Goal: Register for event/course

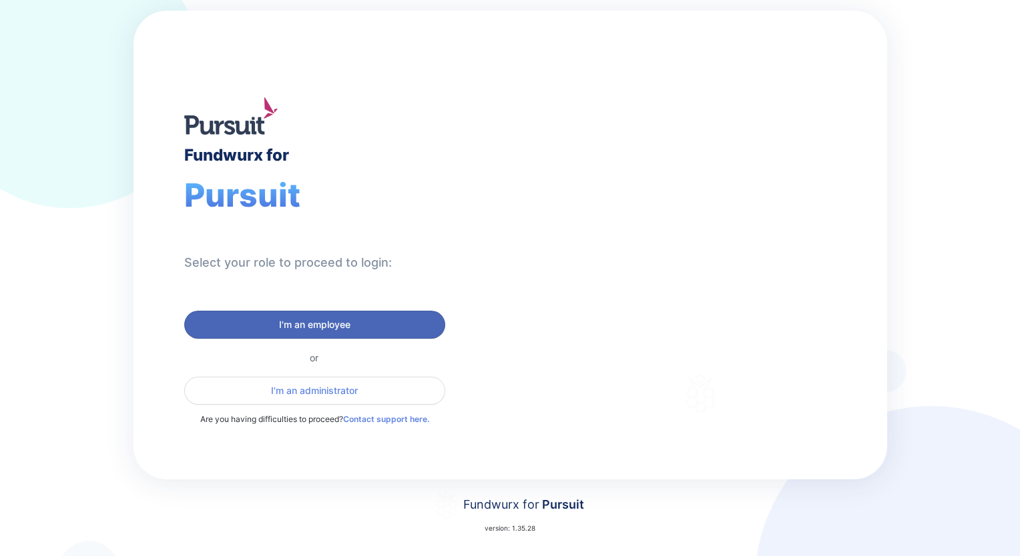
click at [298, 320] on span "I'm an employee" at bounding box center [314, 324] width 71 height 13
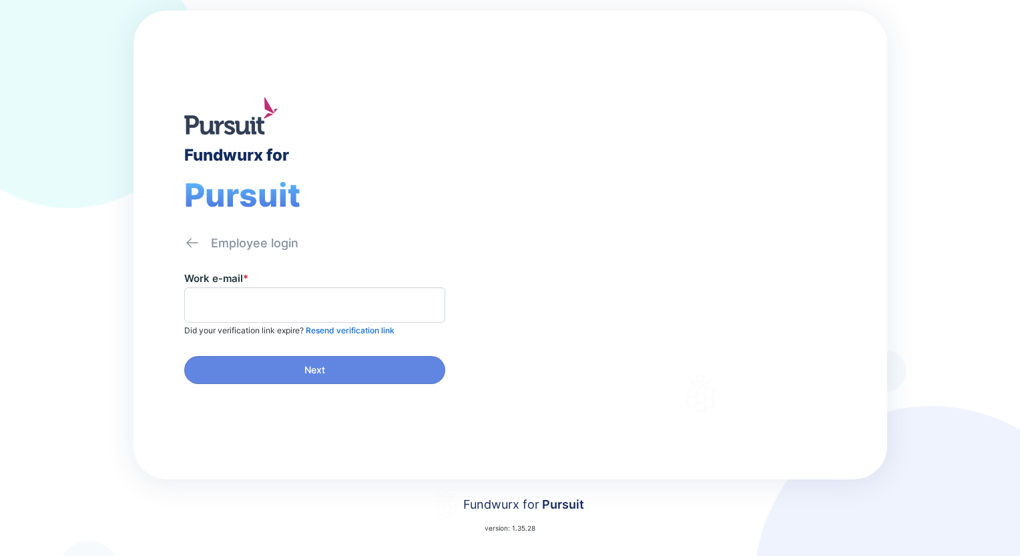
click at [278, 326] on p "Did your verification link expire? Resend verification link" at bounding box center [289, 331] width 210 height 11
click at [288, 288] on span at bounding box center [314, 305] width 261 height 35
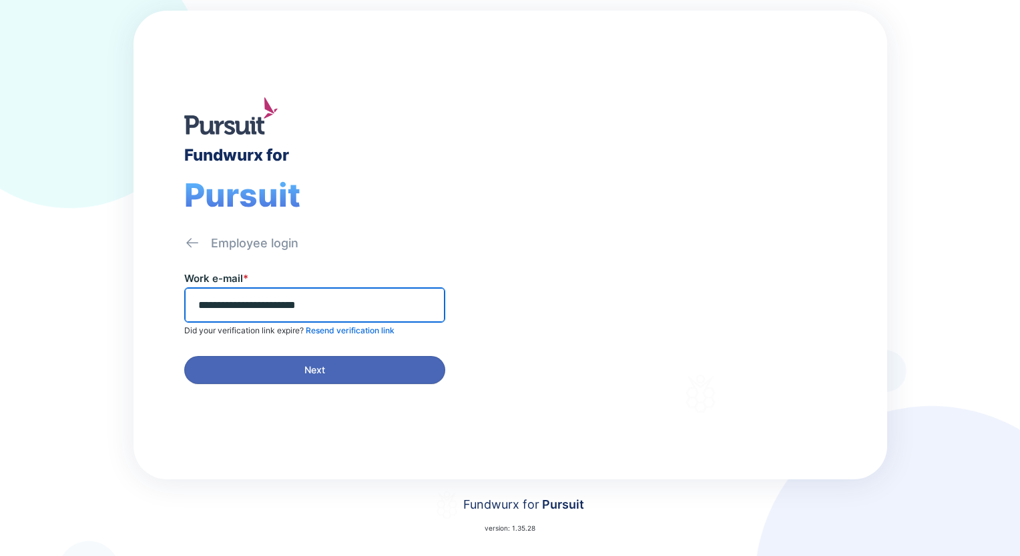
type input "**********"
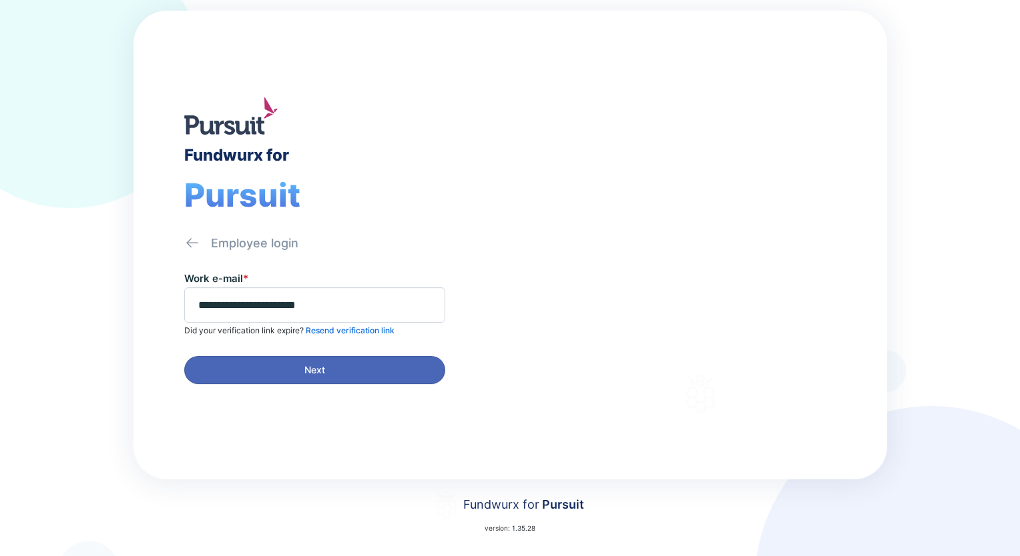
click at [316, 368] on span "Next" at bounding box center [314, 370] width 21 height 13
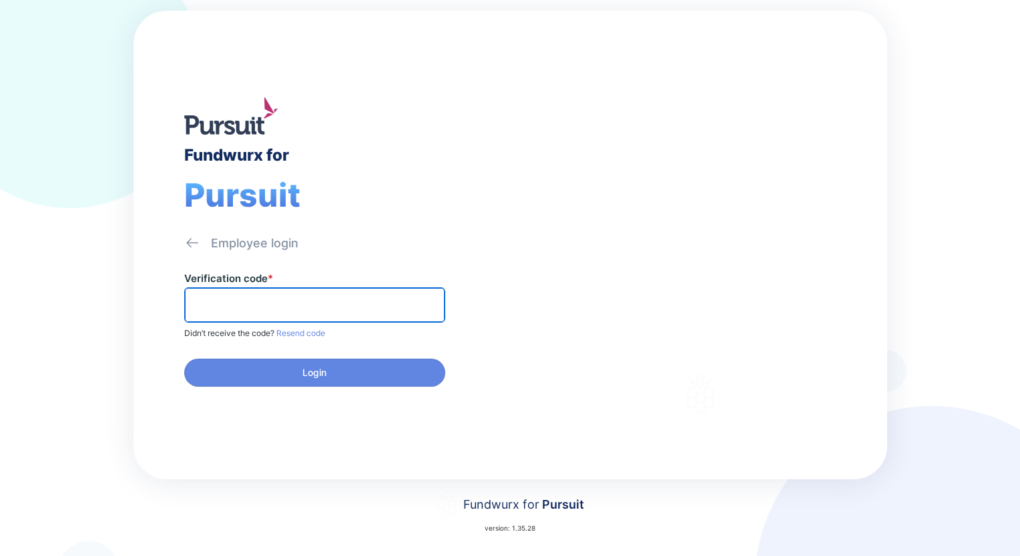
paste input "******"
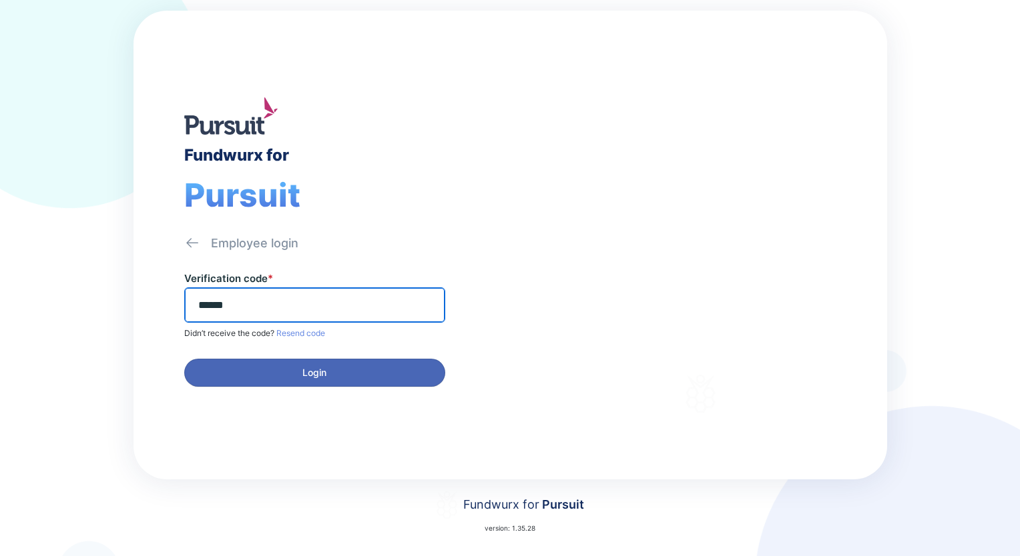
type input "******"
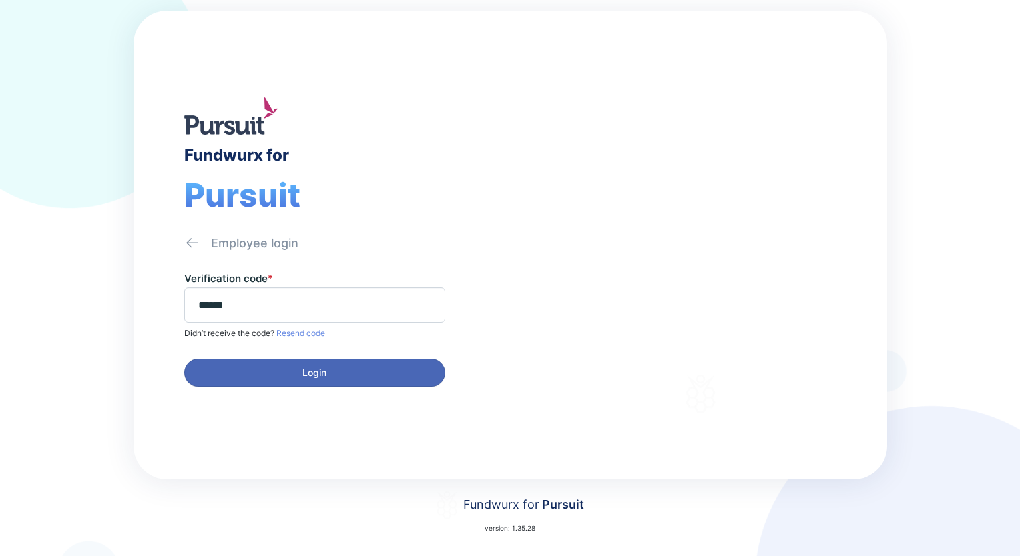
click at [375, 382] on button "Login" at bounding box center [314, 373] width 261 height 28
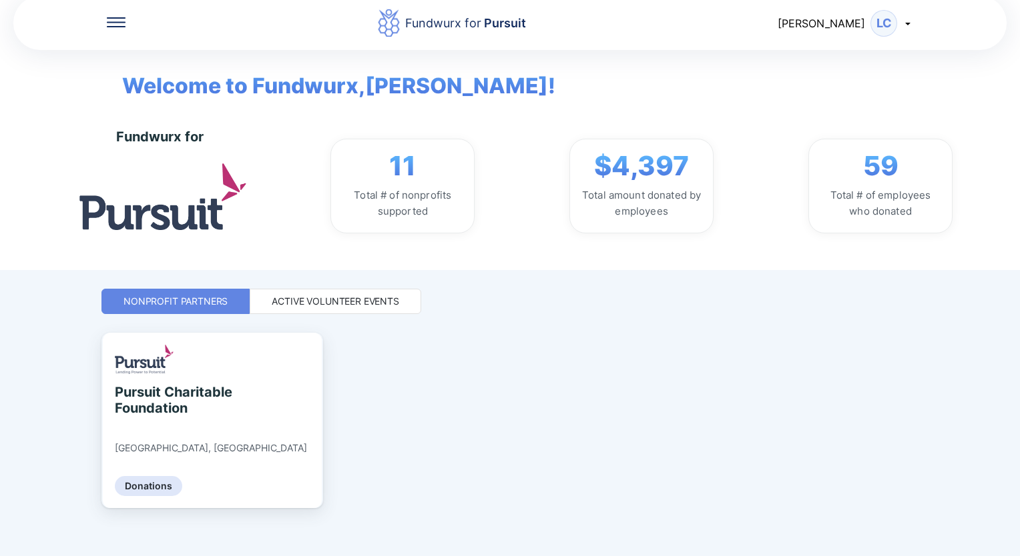
scroll to position [22, 0]
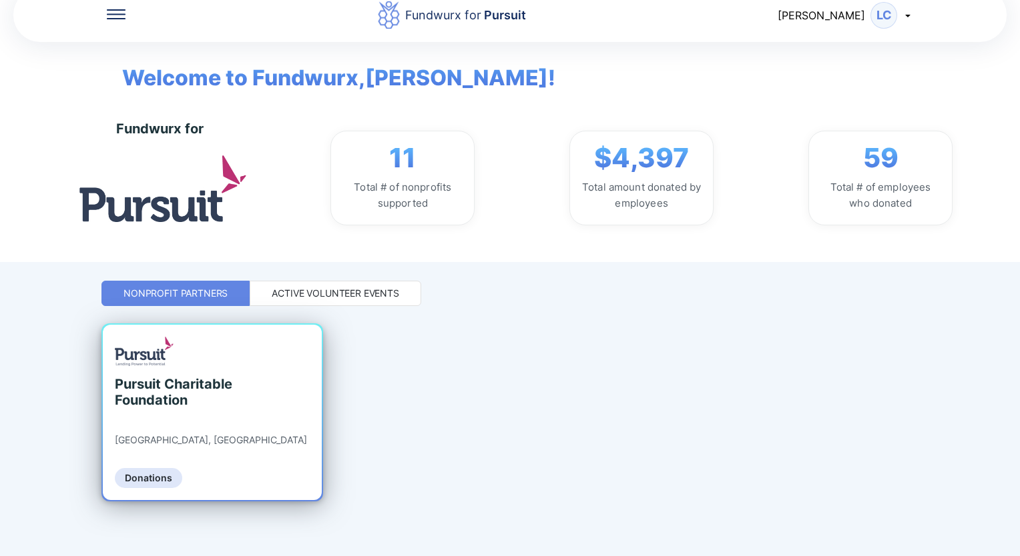
click at [140, 473] on div "Donations" at bounding box center [148, 478] width 67 height 20
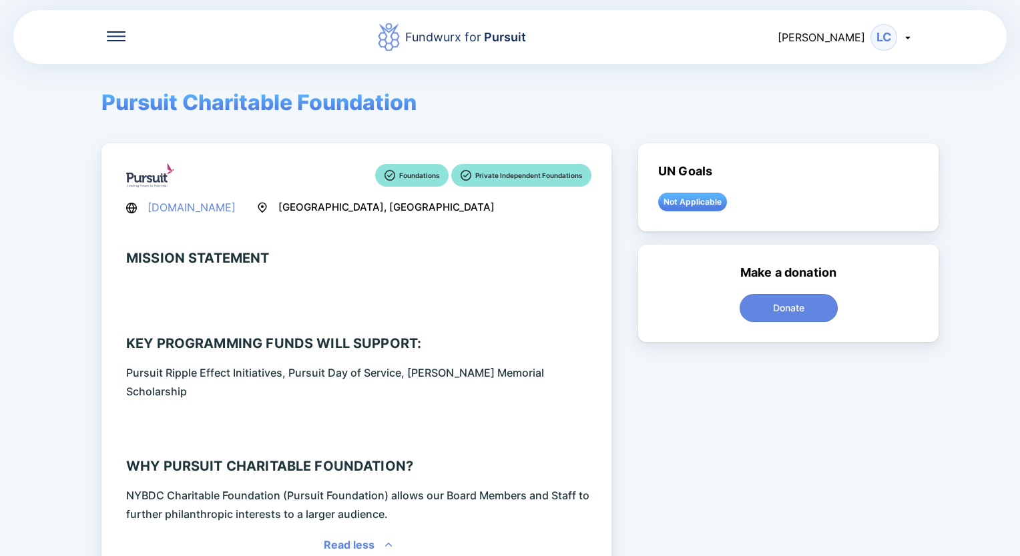
click at [113, 39] on icon at bounding box center [116, 36] width 19 height 10
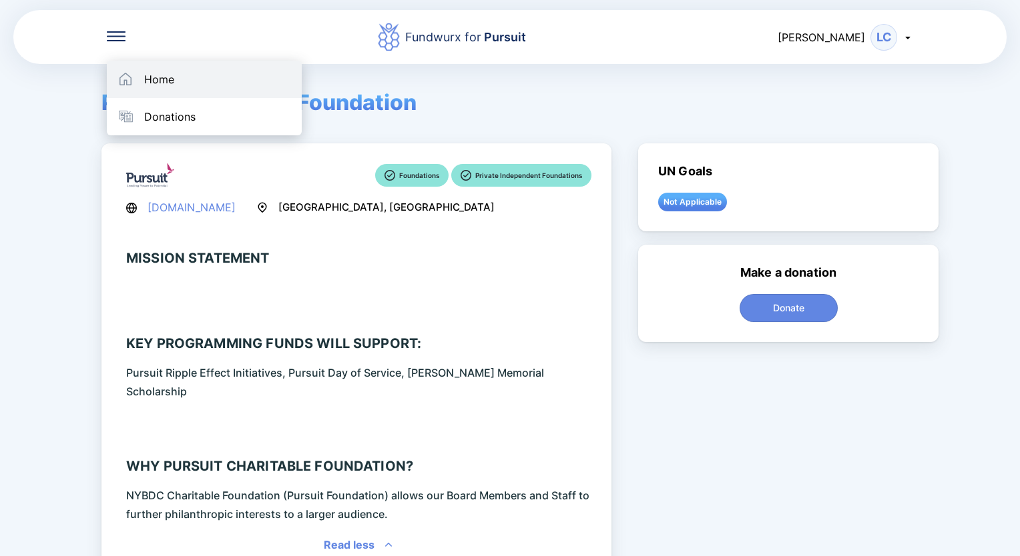
click at [140, 80] on div "Home" at bounding box center [204, 79] width 195 height 37
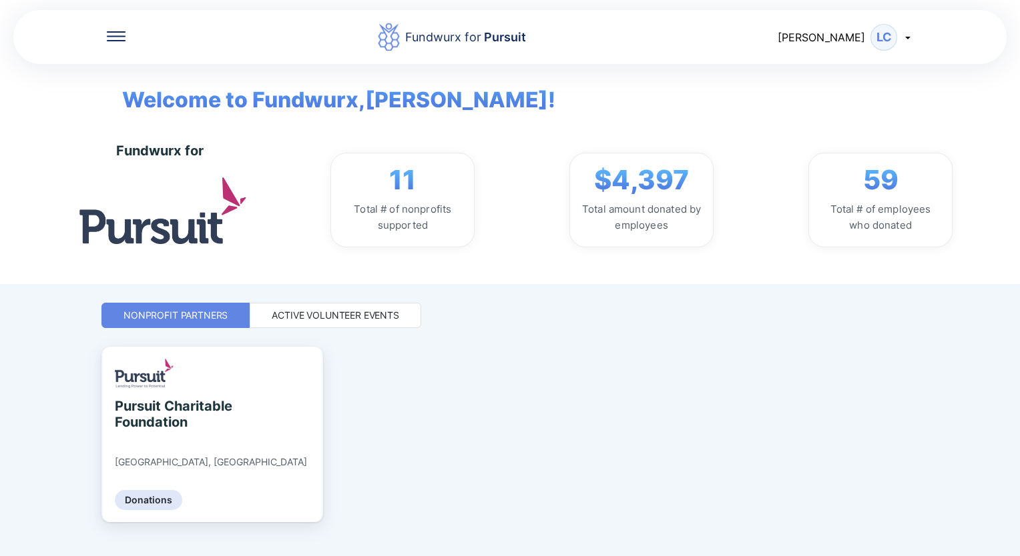
click at [331, 311] on div "Active Volunteer Events" at bounding box center [335, 315] width 127 height 13
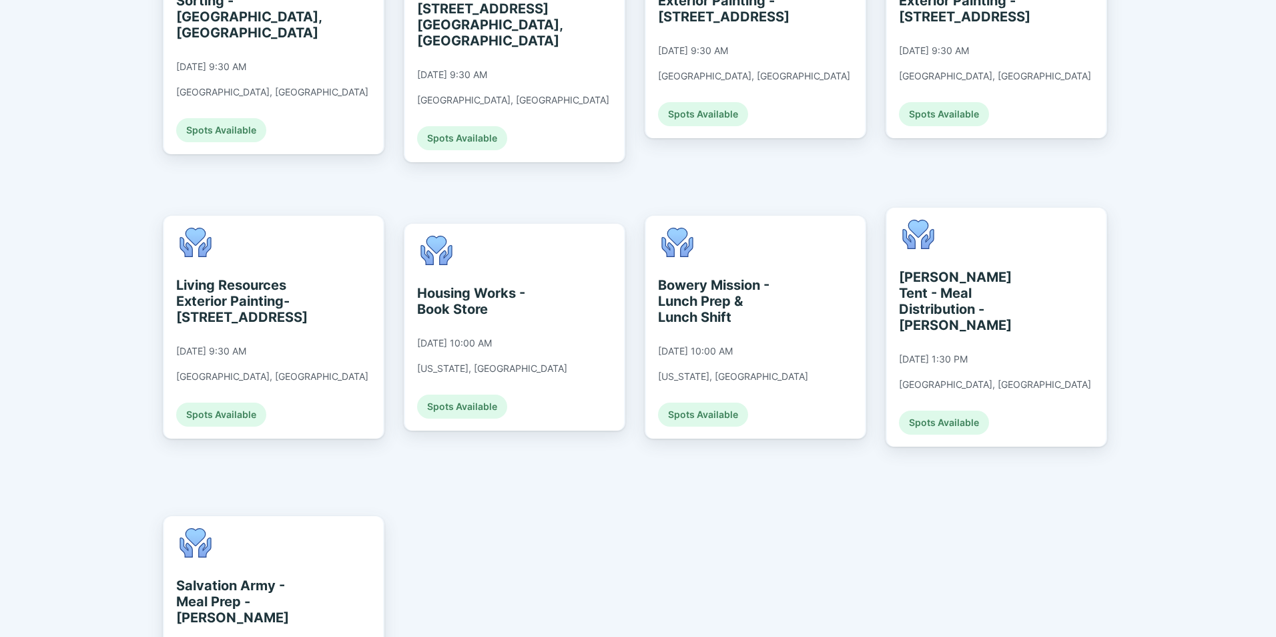
scroll to position [1068, 0]
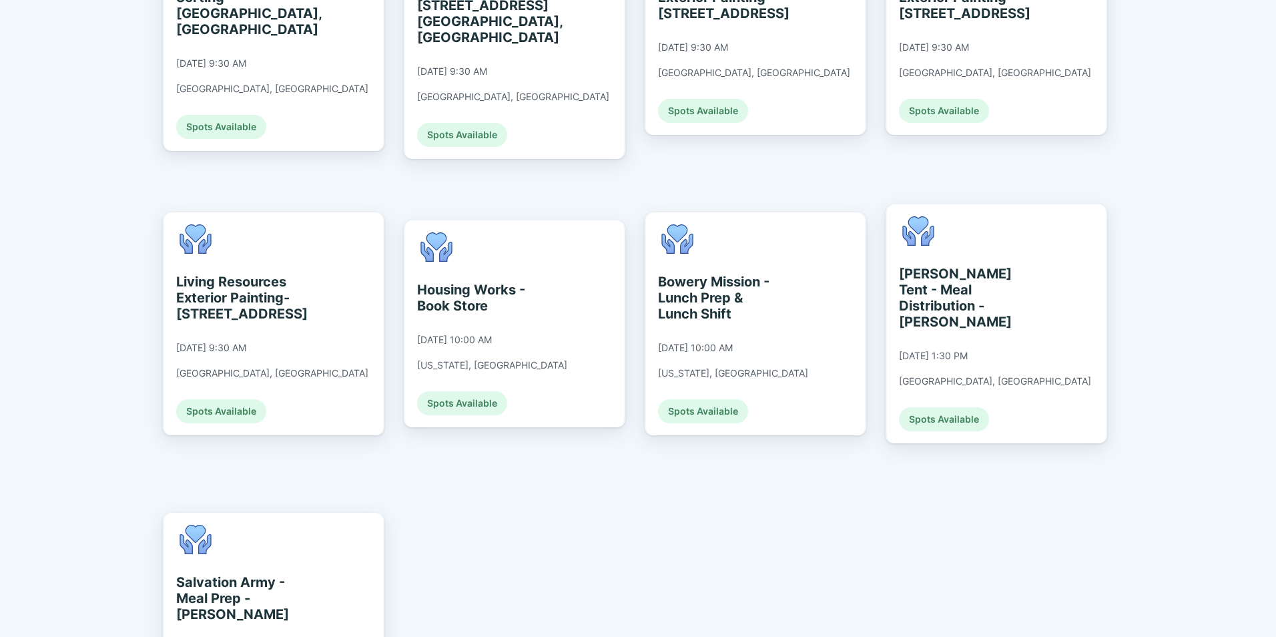
click at [1002, 535] on div "Weeding Wednesday - A. Dabney 09/10/2025 at 9:00 AM Knoxville, TN Spots Availab…" at bounding box center [638, 51] width 950 height 1545
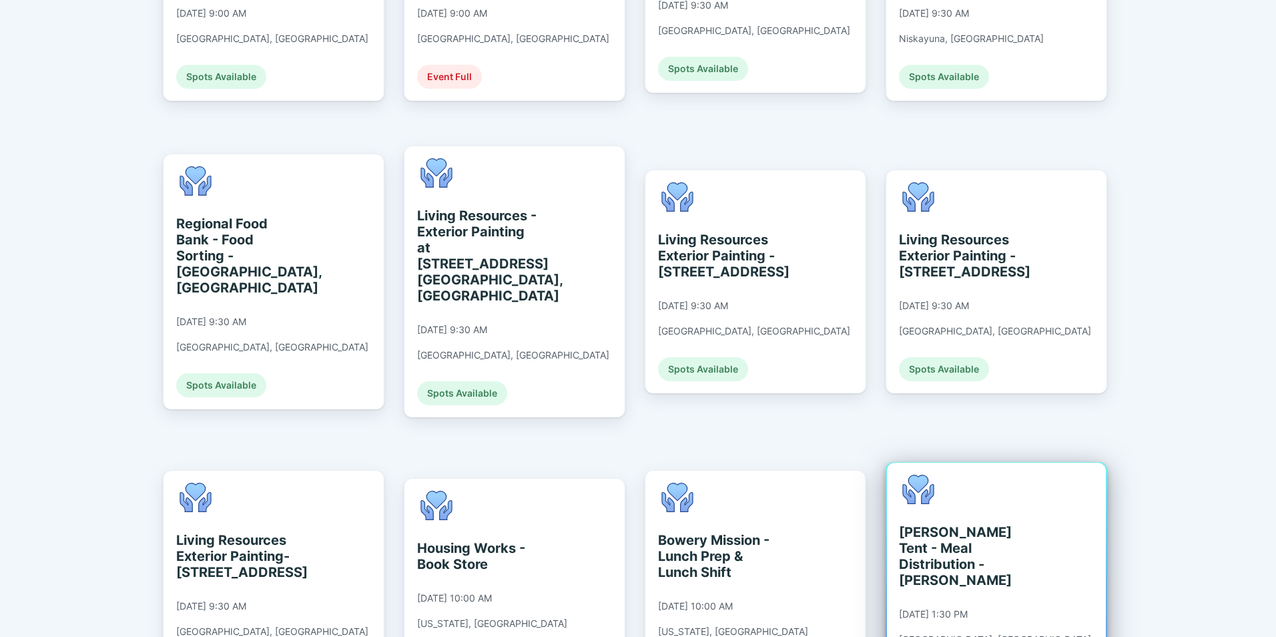
scroll to position [801, 0]
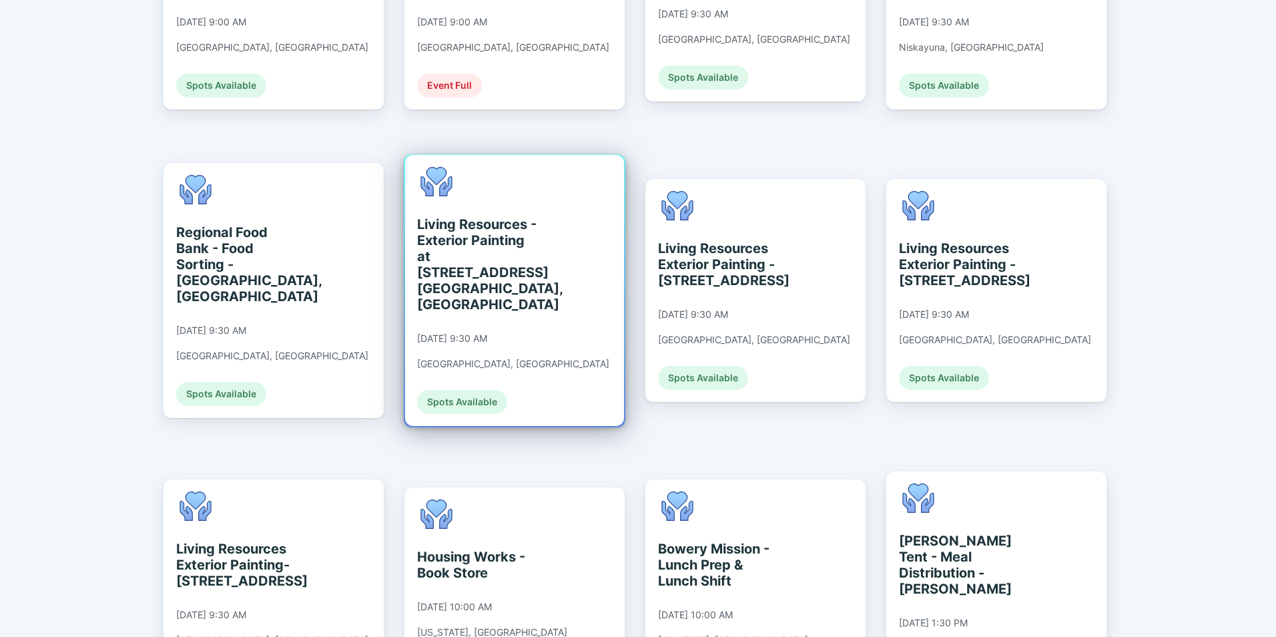
click at [482, 262] on div "Living Resources - Exterior Painting at 2 S. Main Ave. Albany, NY 09/10/2025 at…" at bounding box center [513, 290] width 192 height 247
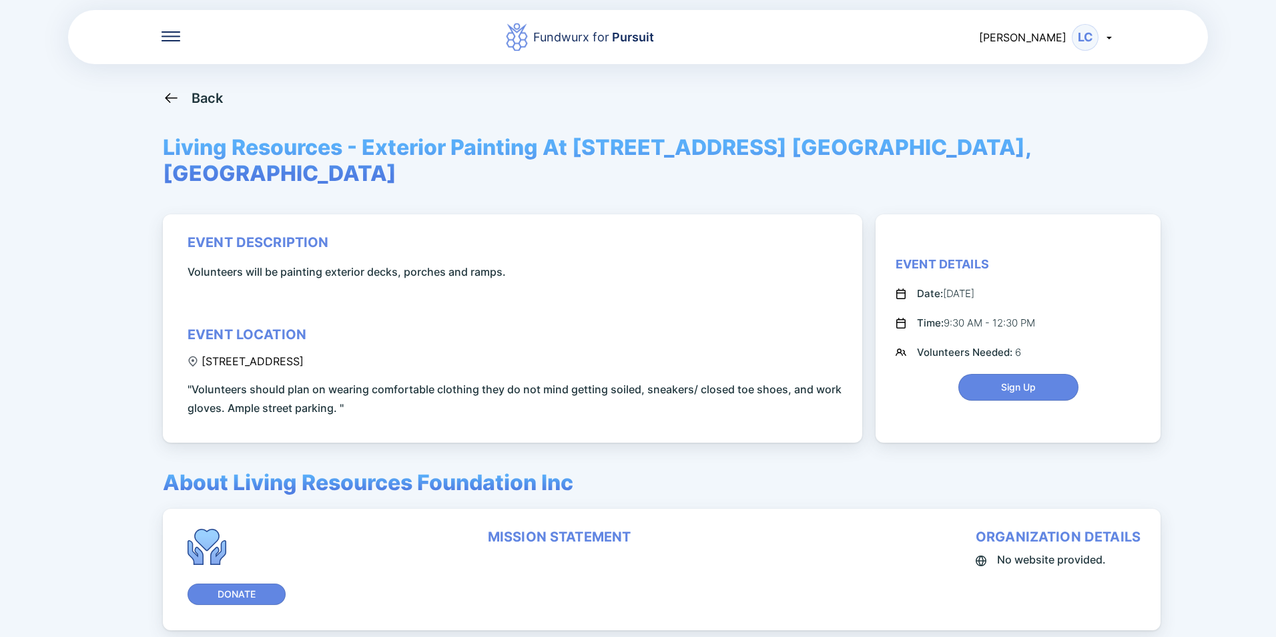
click at [172, 89] on icon at bounding box center [171, 97] width 17 height 17
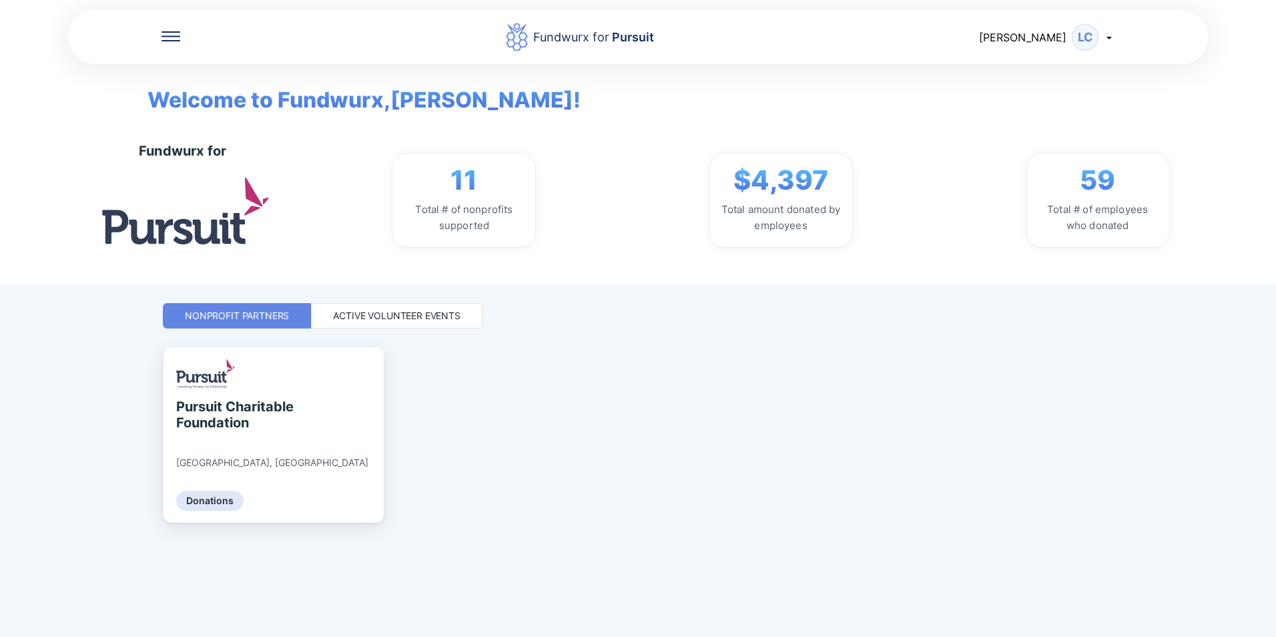
click at [414, 316] on div "Active Volunteer Events" at bounding box center [396, 315] width 127 height 13
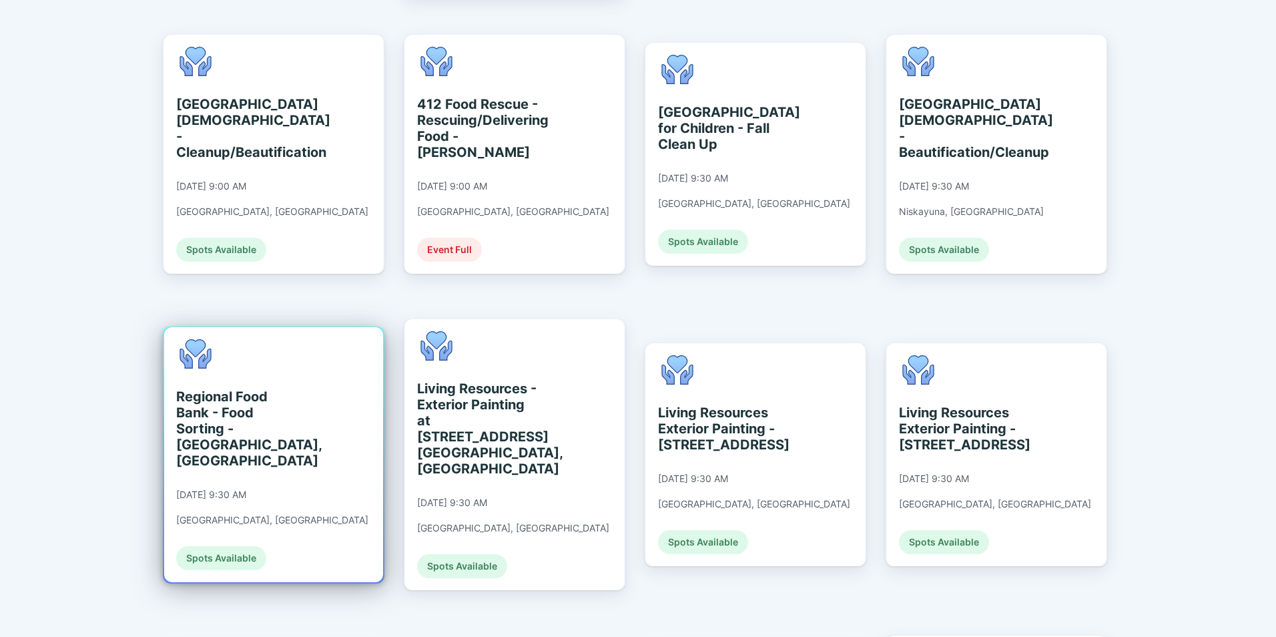
scroll to position [641, 0]
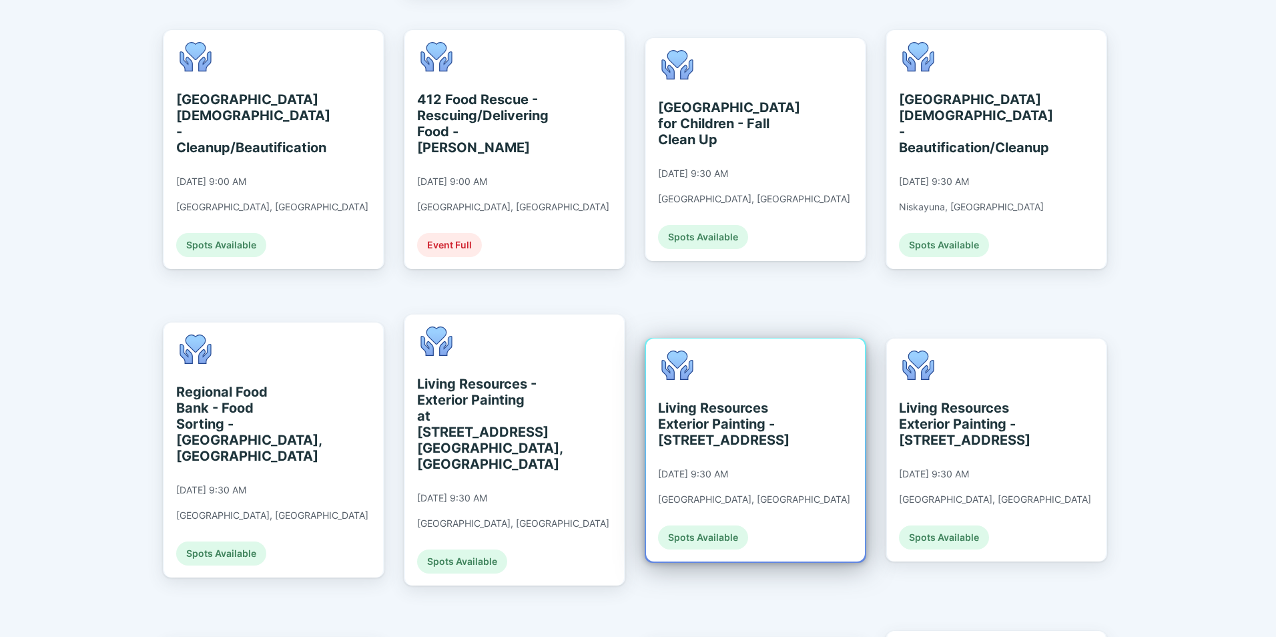
click at [709, 400] on div "Living Resources Exterior Painting - 8 South Main Avenue, Albany, NY" at bounding box center [719, 424] width 122 height 48
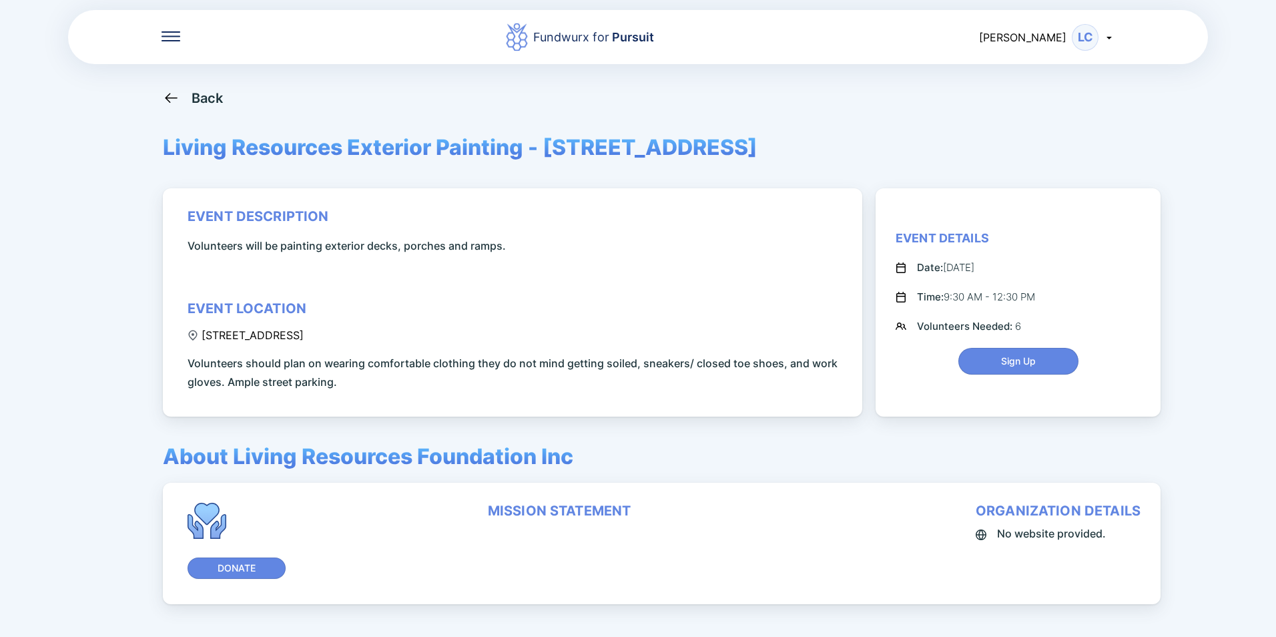
click at [211, 101] on div "Back" at bounding box center [207, 98] width 32 height 16
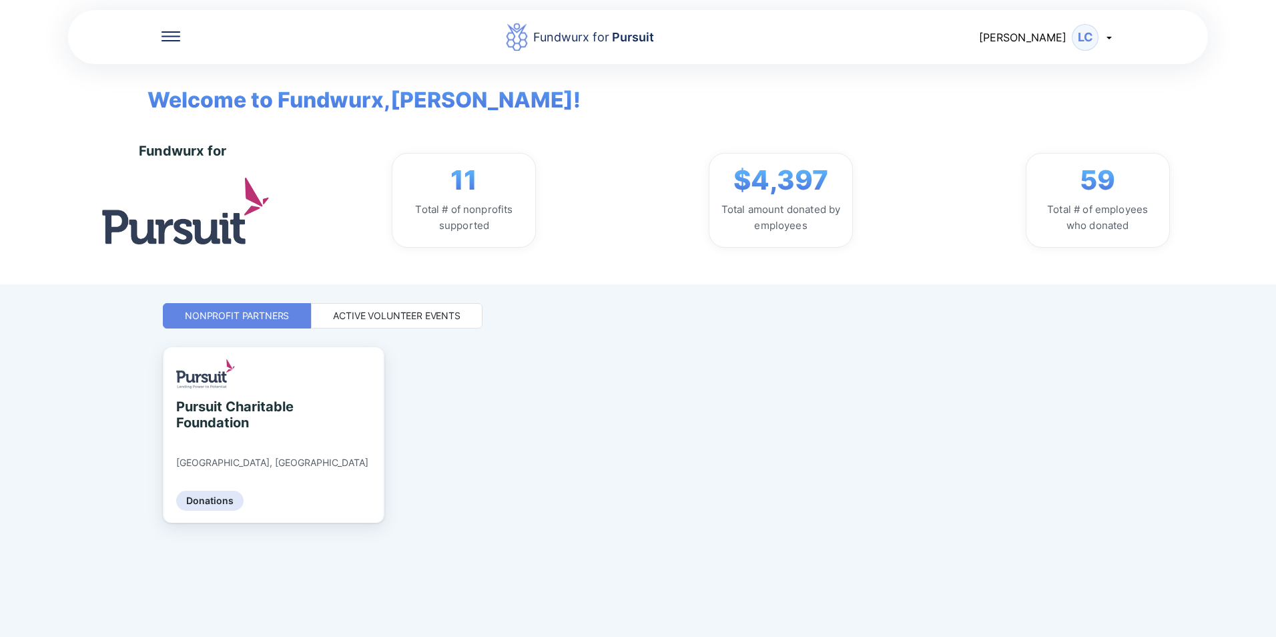
click at [418, 314] on div "Active Volunteer Events" at bounding box center [396, 315] width 127 height 13
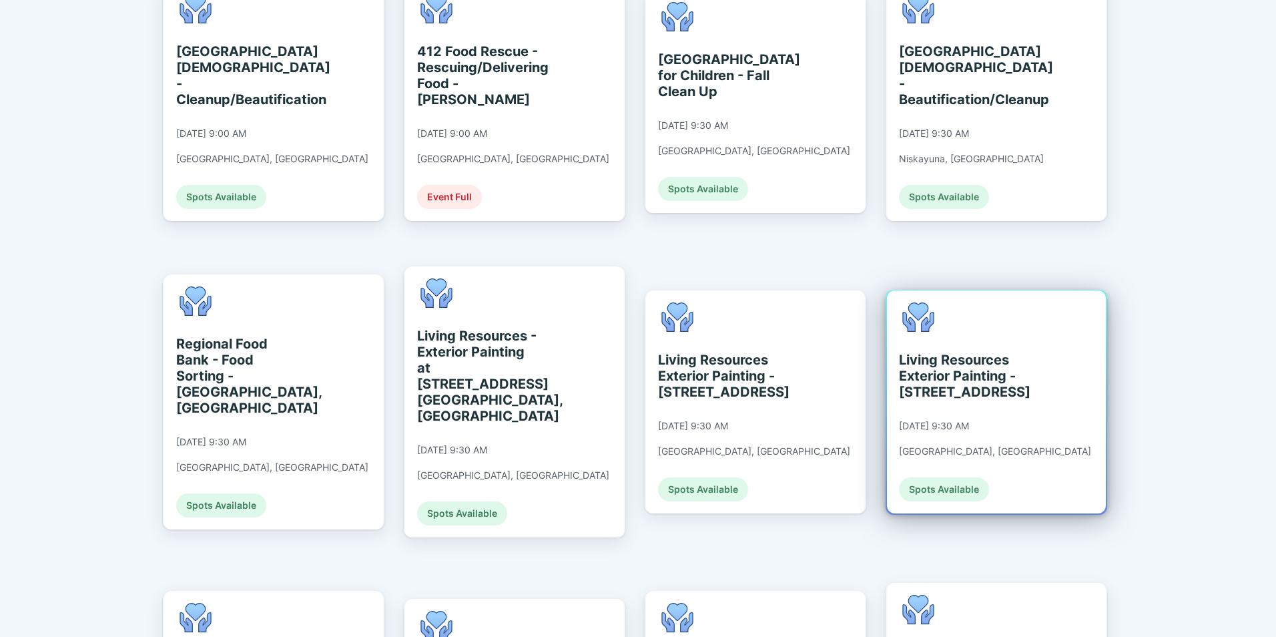
scroll to position [734, 0]
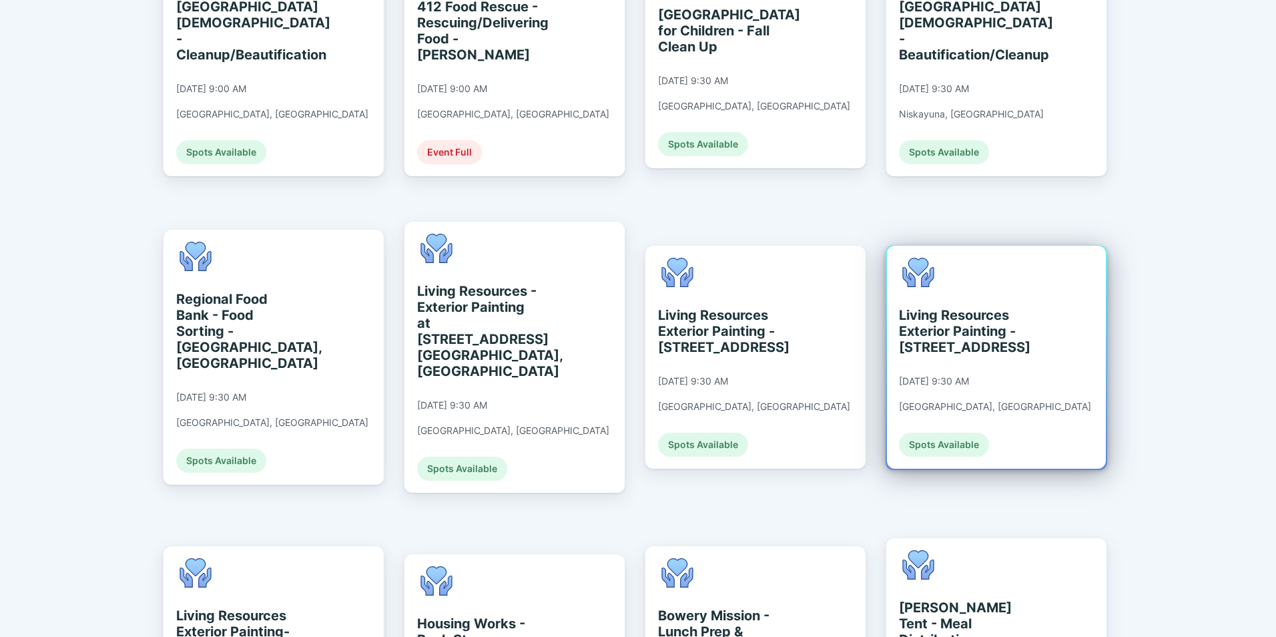
click at [1010, 307] on div "Living Resources Exterior Painting - 830 Lancaster Street, Albany, NY" at bounding box center [960, 331] width 122 height 48
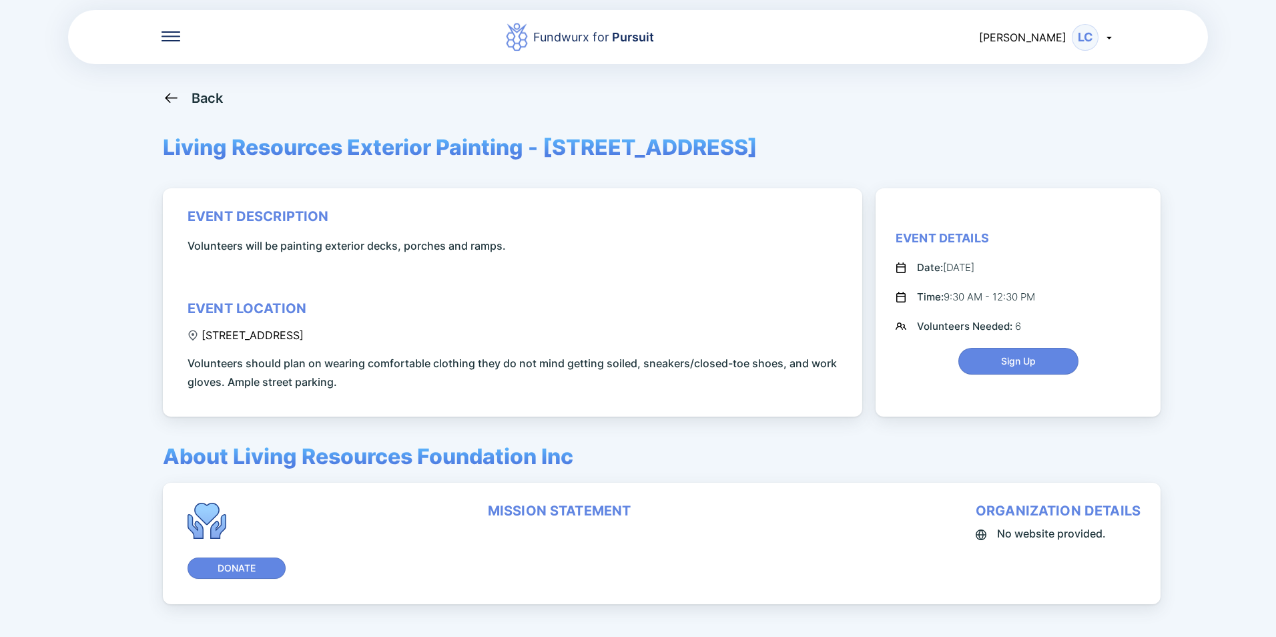
click at [211, 97] on div "Back" at bounding box center [207, 98] width 32 height 16
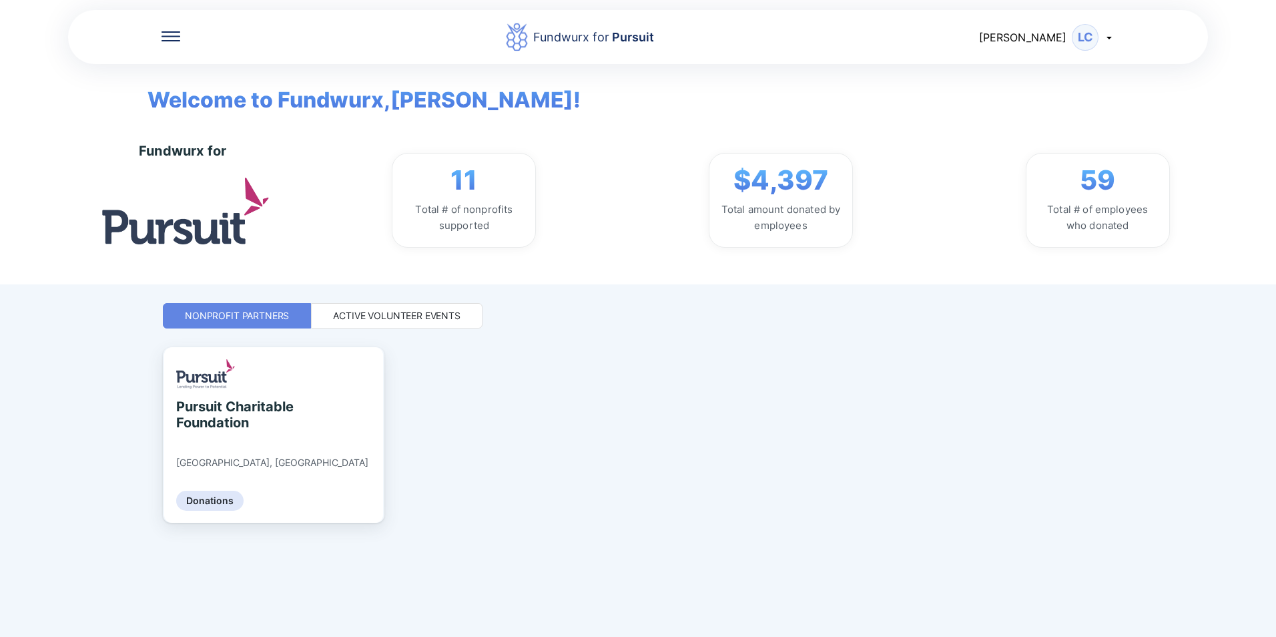
click at [401, 322] on div "Active Volunteer Events" at bounding box center [396, 315] width 127 height 13
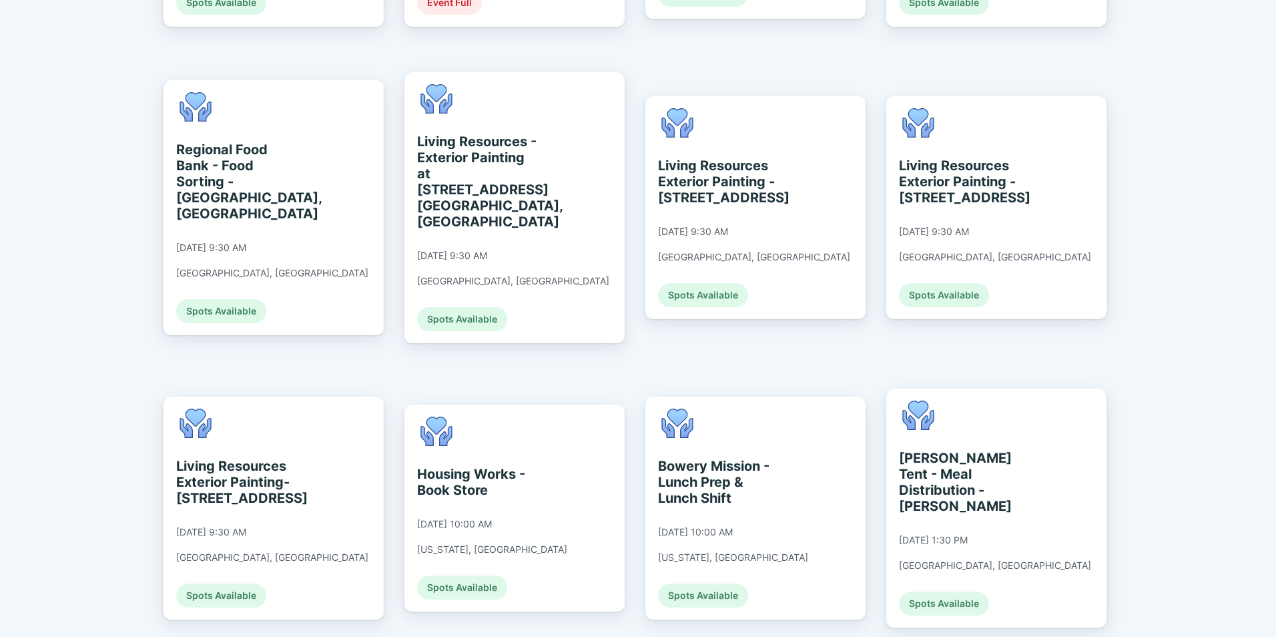
scroll to position [934, 0]
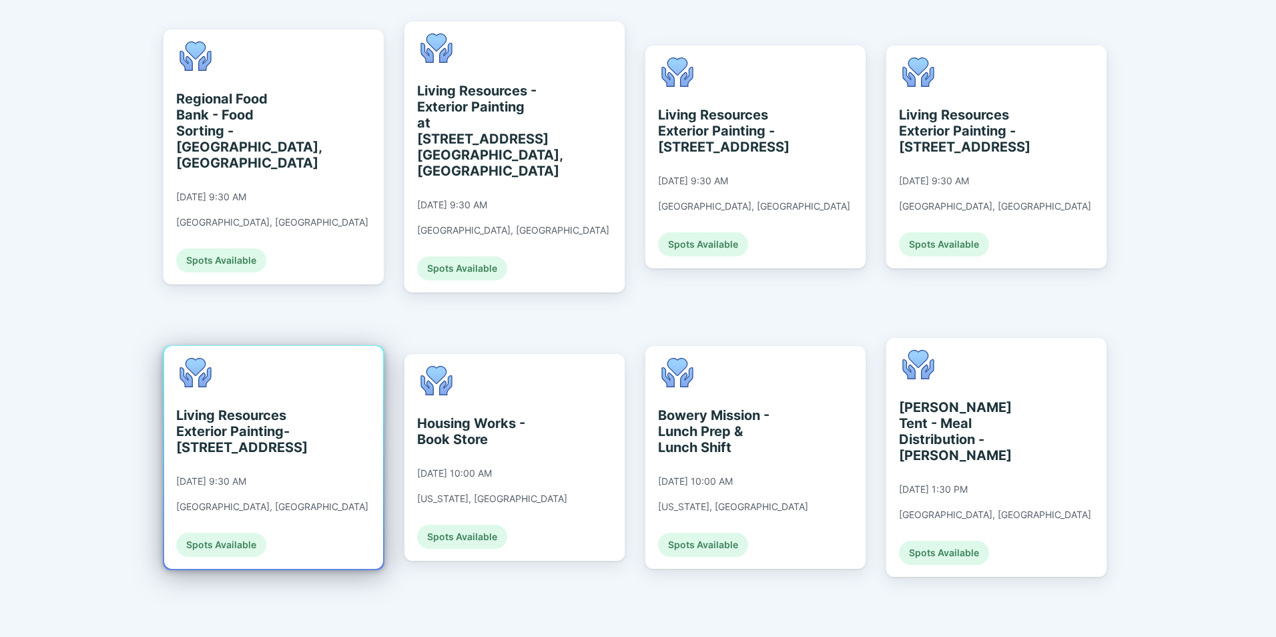
click at [232, 407] on div "Living Resources Exterior Painting- 2A South Main Avenue, Albany, NY" at bounding box center [237, 431] width 122 height 48
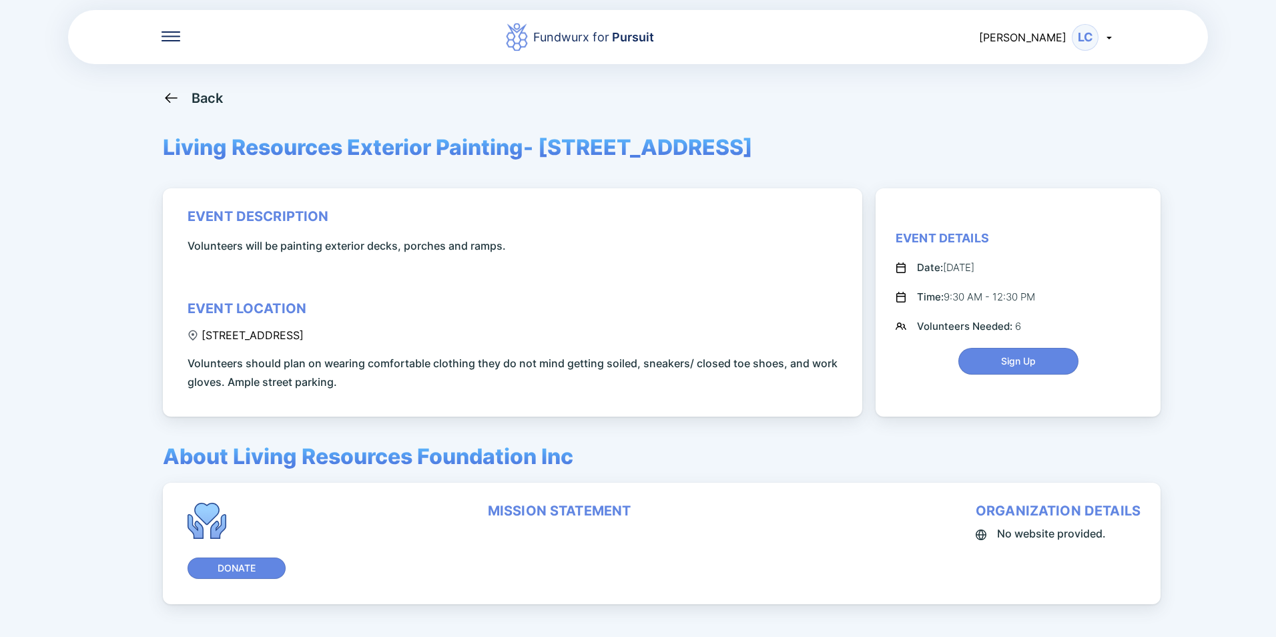
click at [178, 96] on icon at bounding box center [171, 97] width 17 height 17
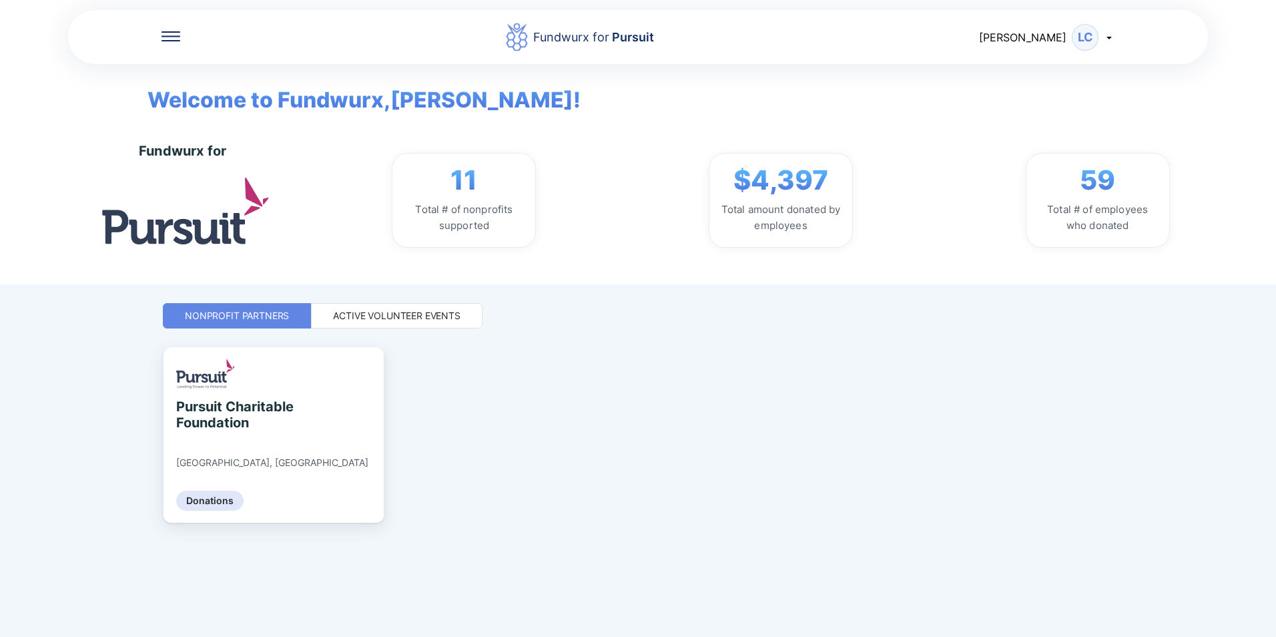
click at [408, 310] on div "Active Volunteer Events" at bounding box center [396, 315] width 127 height 13
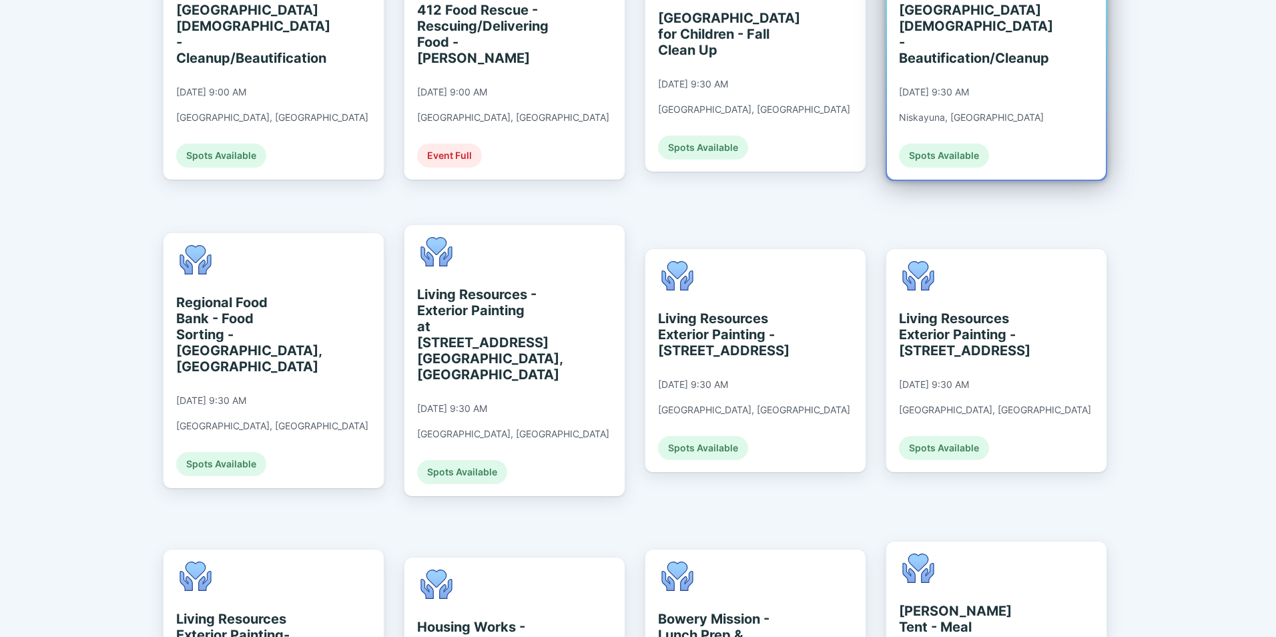
scroll to position [734, 0]
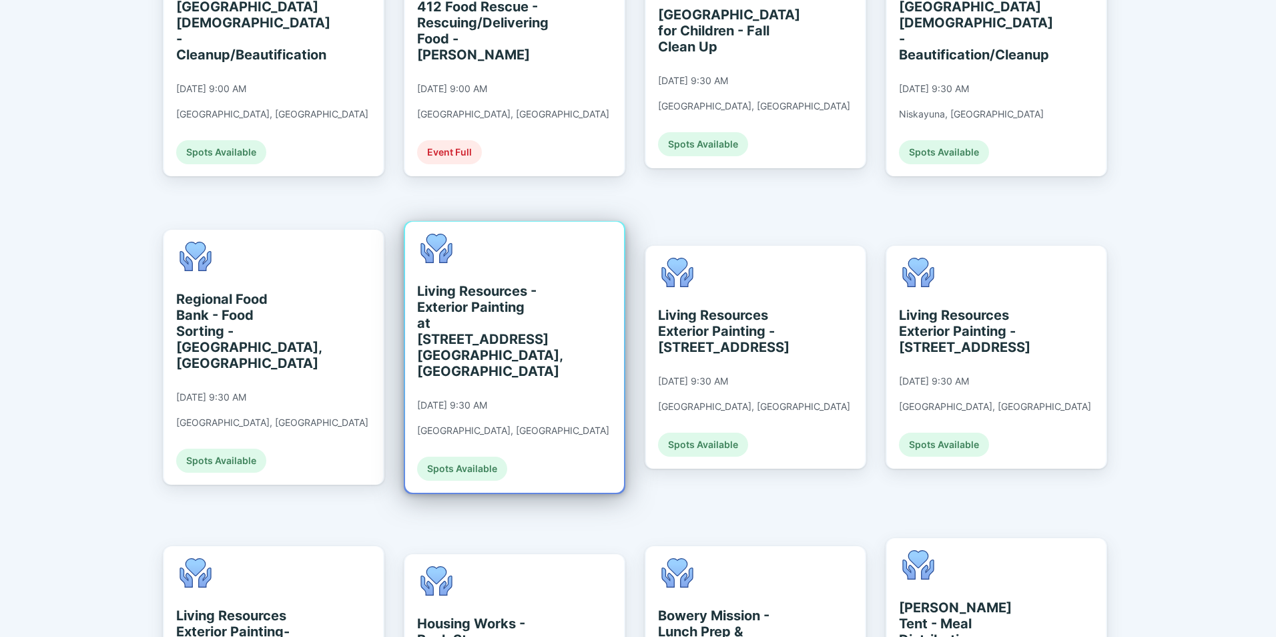
click at [450, 286] on div "Living Resources - Exterior Painting at 2 S. Main Ave. Albany, NY" at bounding box center [478, 331] width 122 height 96
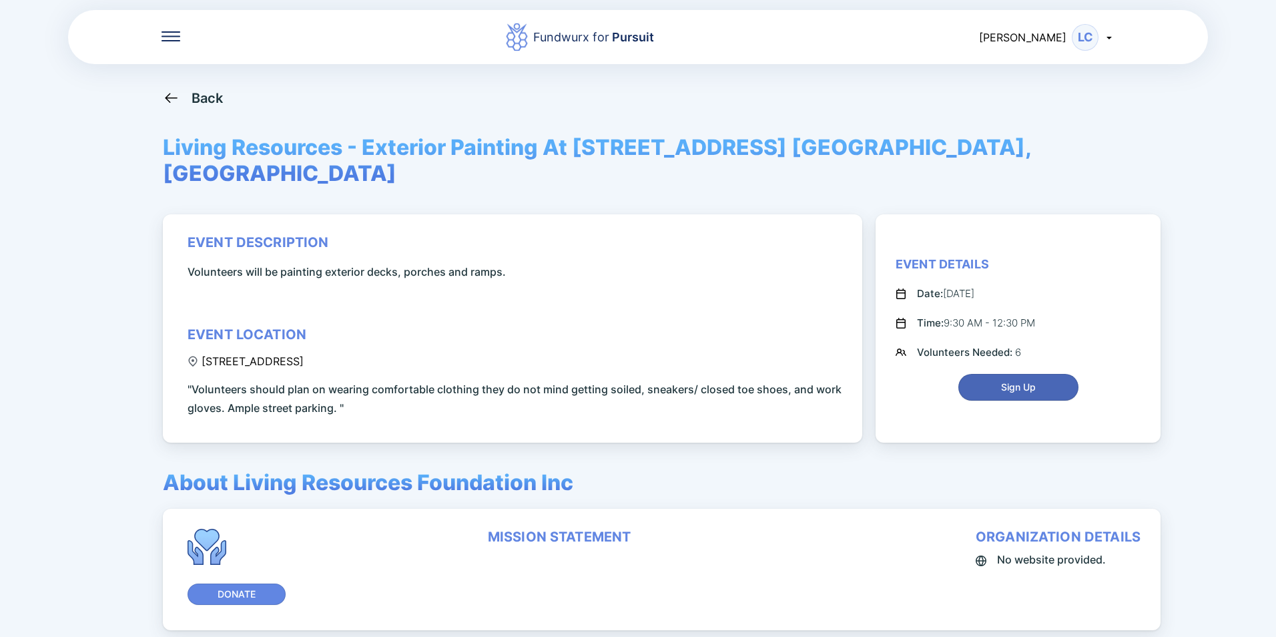
click at [980, 380] on span "Sign Up" at bounding box center [1018, 386] width 103 height 13
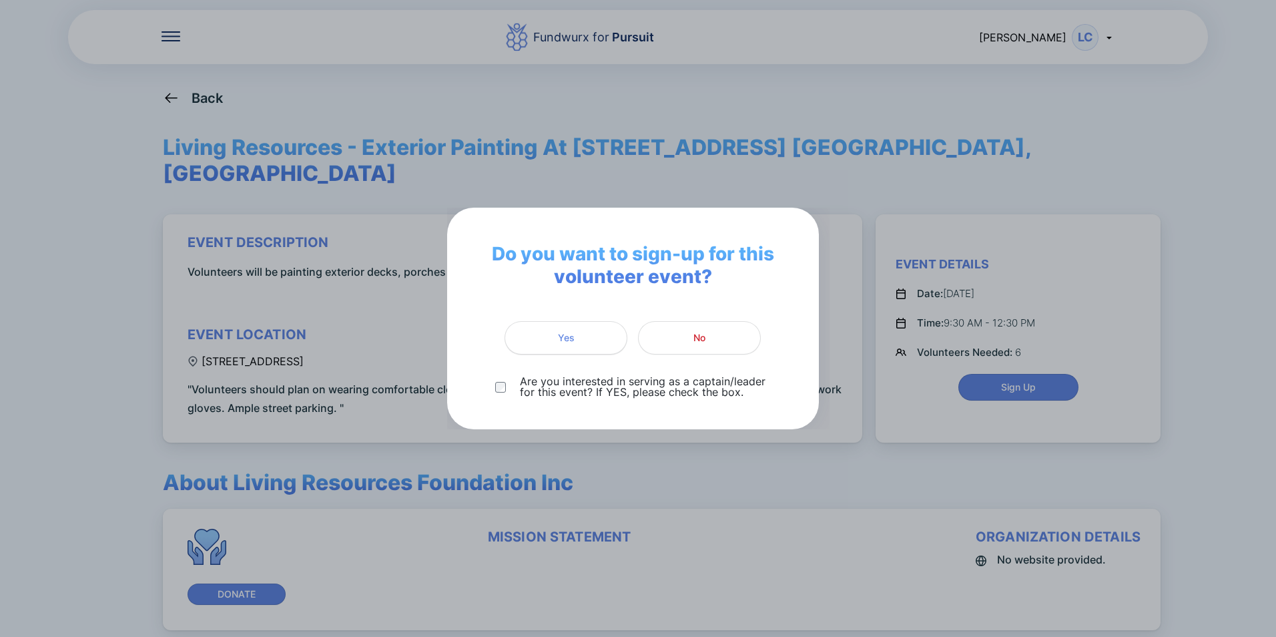
click at [544, 332] on span "Yes" at bounding box center [565, 337] width 105 height 13
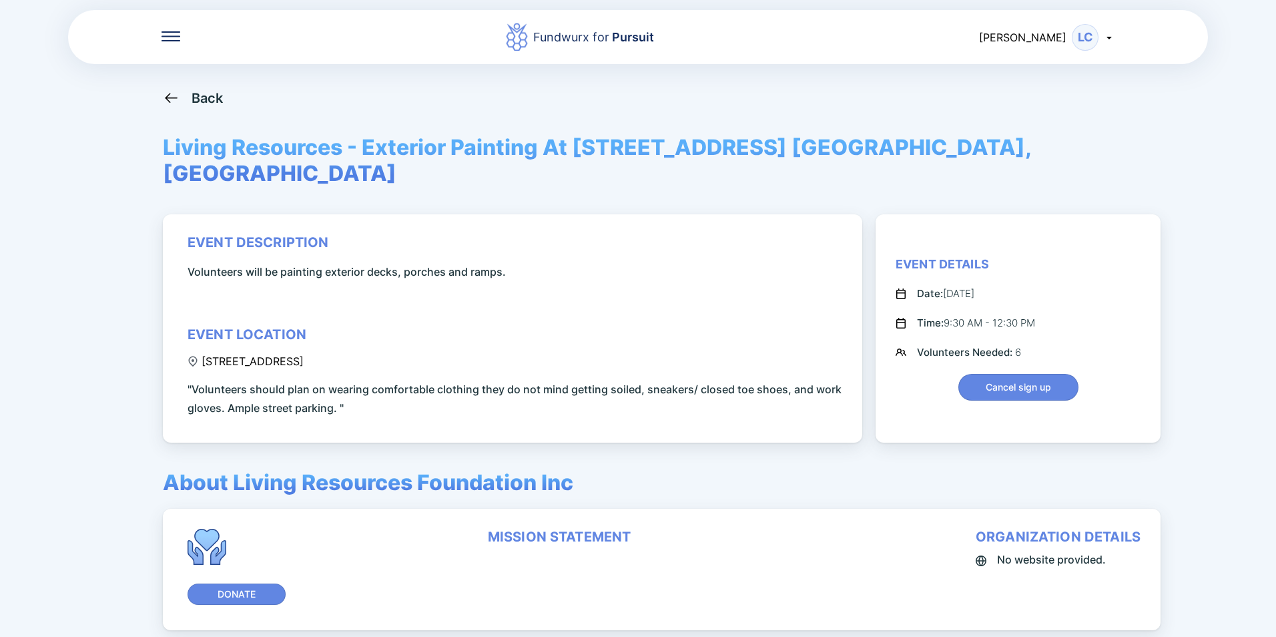
click at [168, 94] on icon at bounding box center [171, 97] width 17 height 17
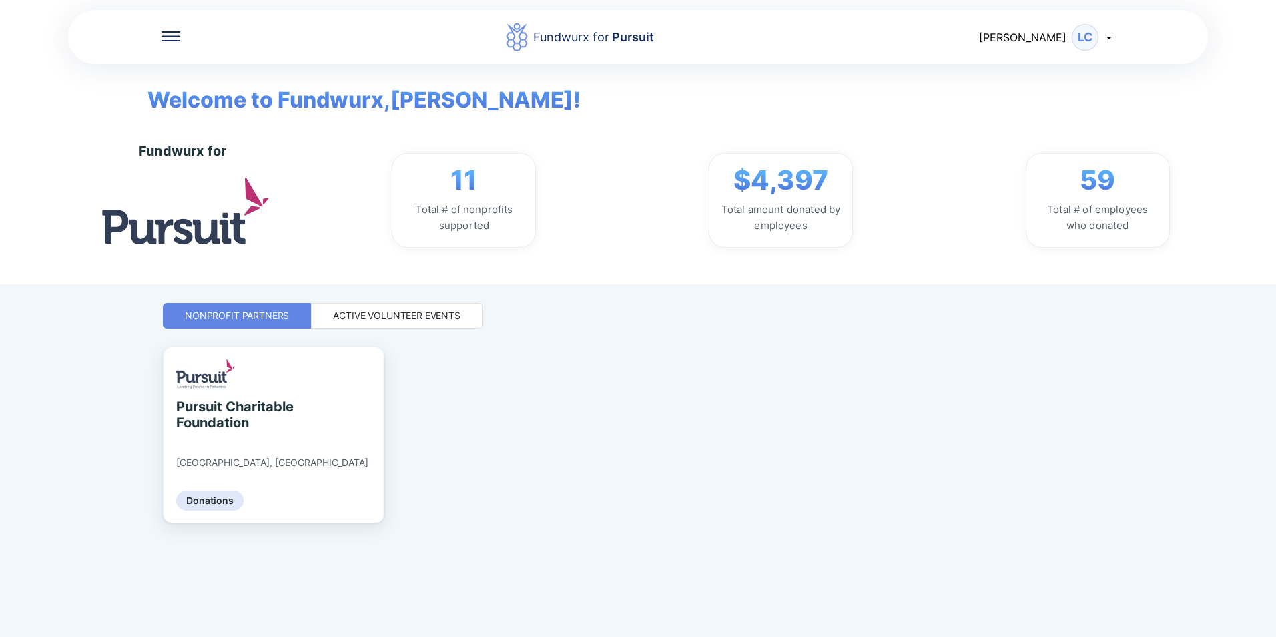
click at [392, 324] on div "Active Volunteer Events" at bounding box center [396, 315] width 171 height 25
